Goal: Information Seeking & Learning: Learn about a topic

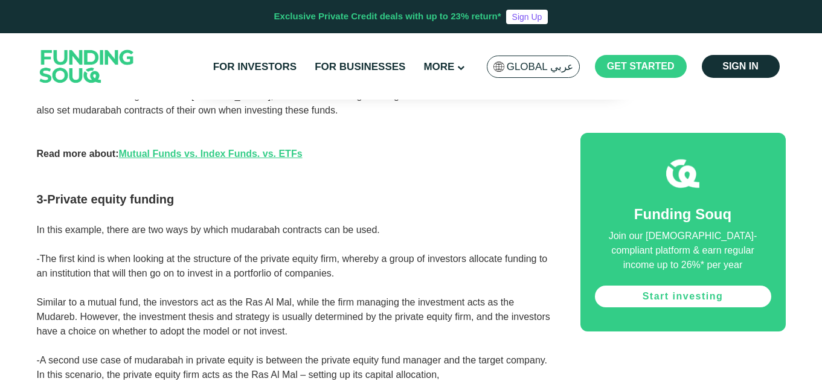
scroll to position [1571, 0]
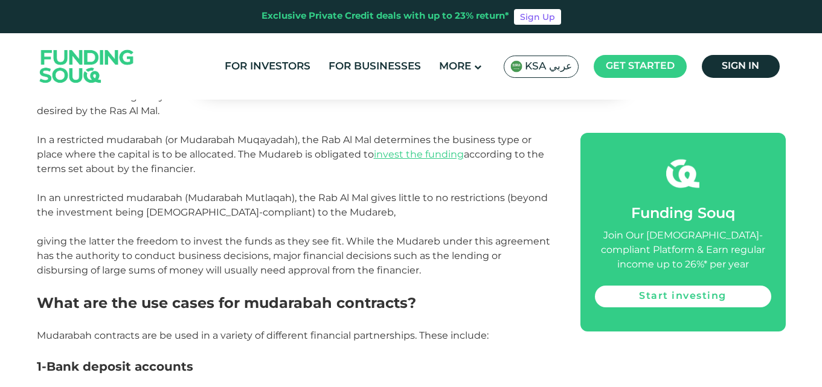
scroll to position [1027, 0]
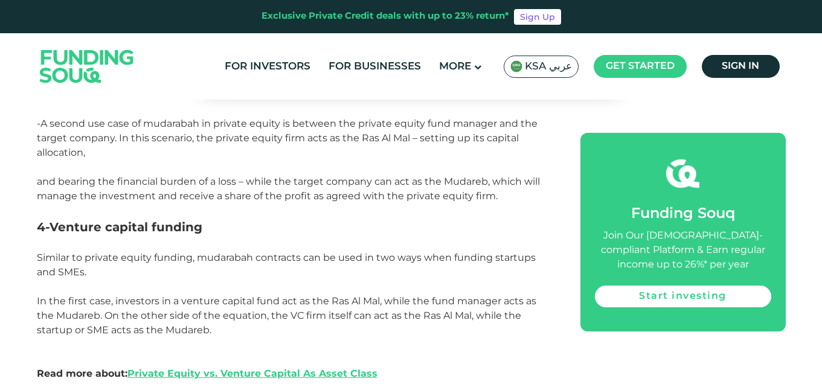
scroll to position [1700, 0]
